Goal: Task Accomplishment & Management: Complete application form

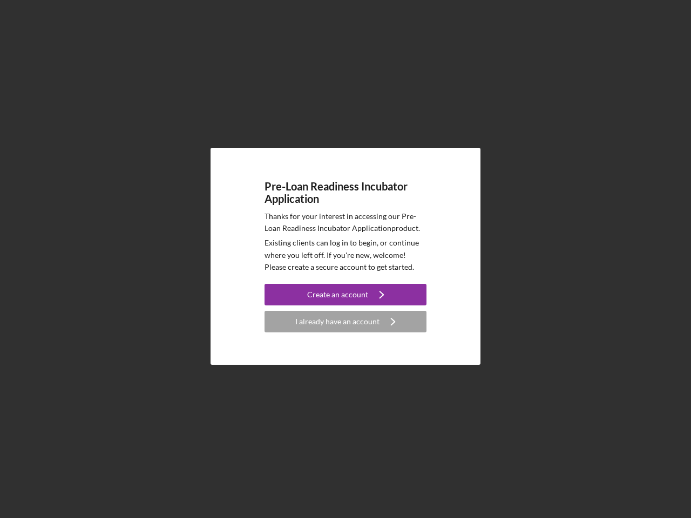
click at [346, 259] on p "Existing clients can log in to begin, or continue where you left off. If you're…" at bounding box center [346, 255] width 162 height 36
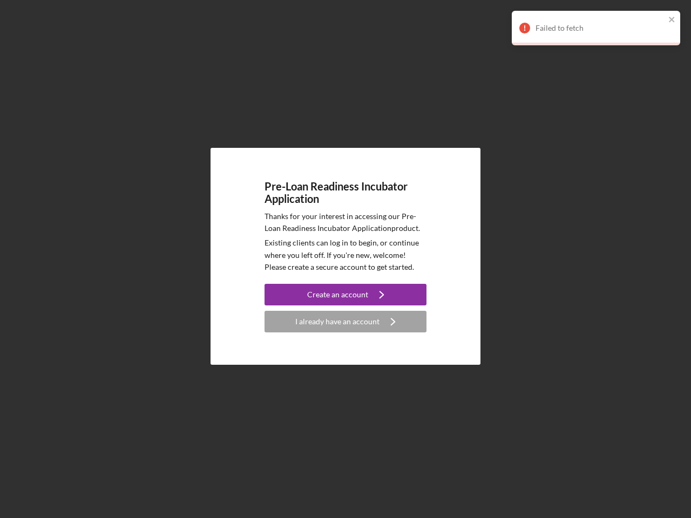
click at [346, 295] on div "Create an account" at bounding box center [337, 295] width 61 height 22
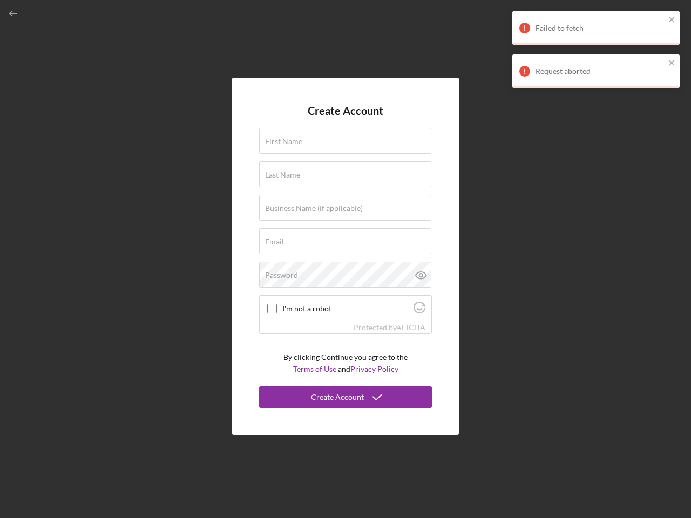
click at [346, 322] on div "Protected by [PERSON_NAME]" at bounding box center [346, 328] width 172 height 12
